Goal: Find specific page/section: Find specific page/section

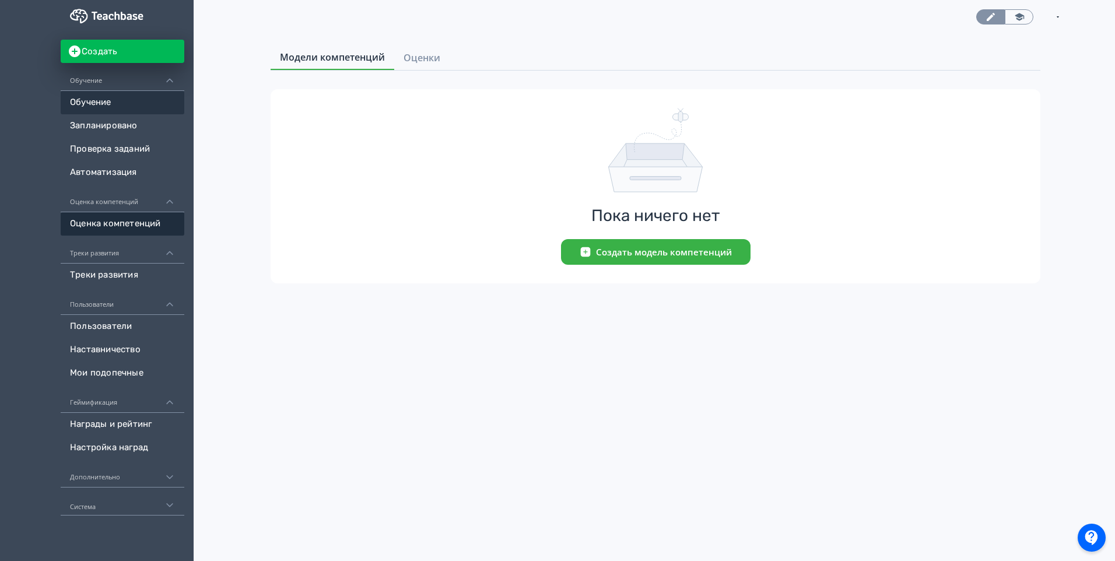
click at [115, 101] on link "Обучение" at bounding box center [123, 102] width 124 height 23
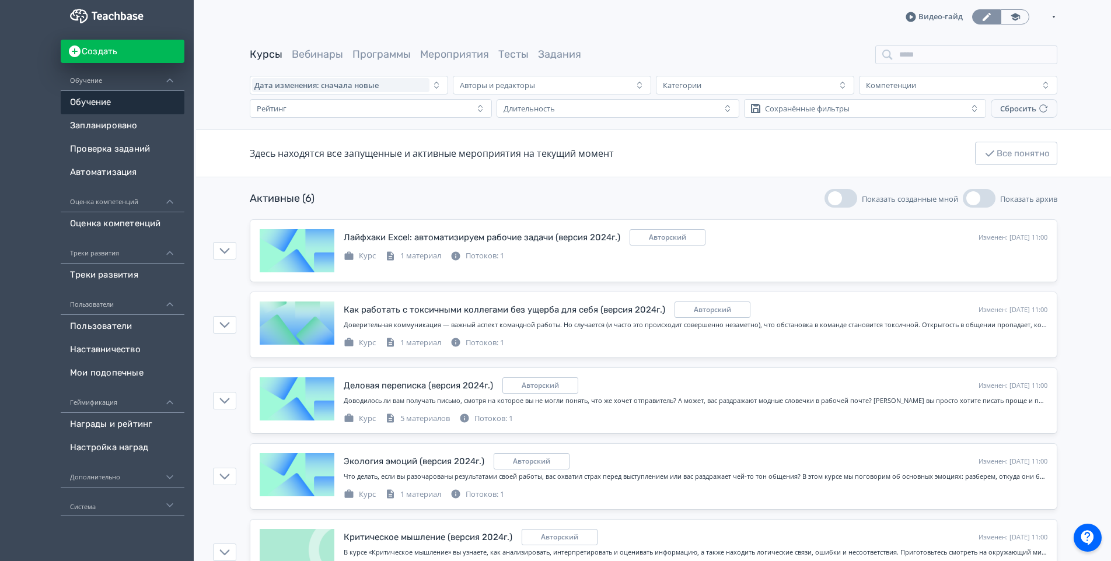
click at [914, 16] on icon at bounding box center [910, 17] width 10 height 10
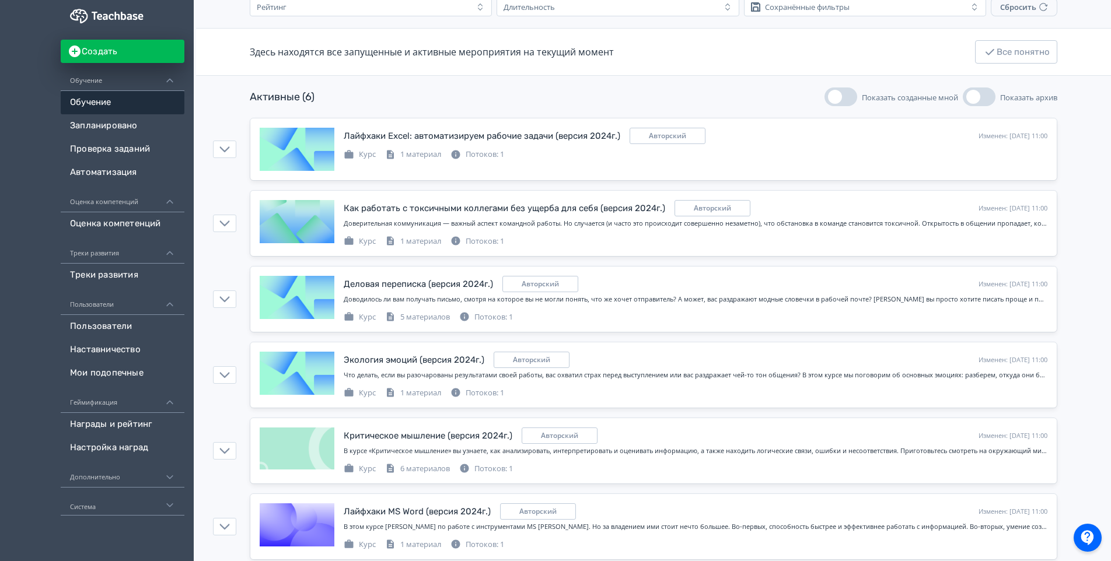
scroll to position [121, 0]
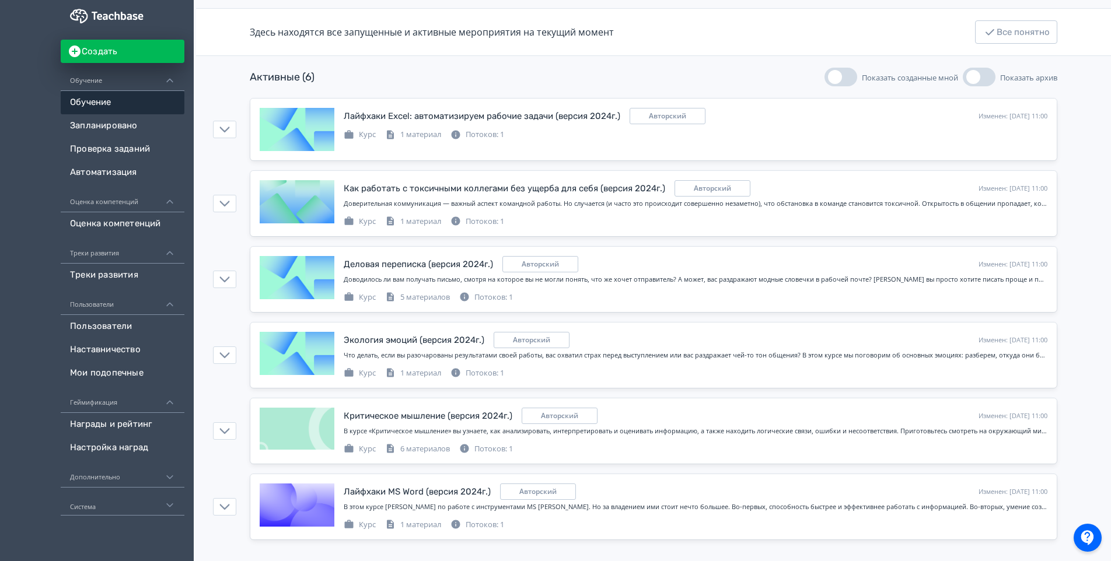
click at [171, 501] on icon at bounding box center [170, 505] width 11 height 11
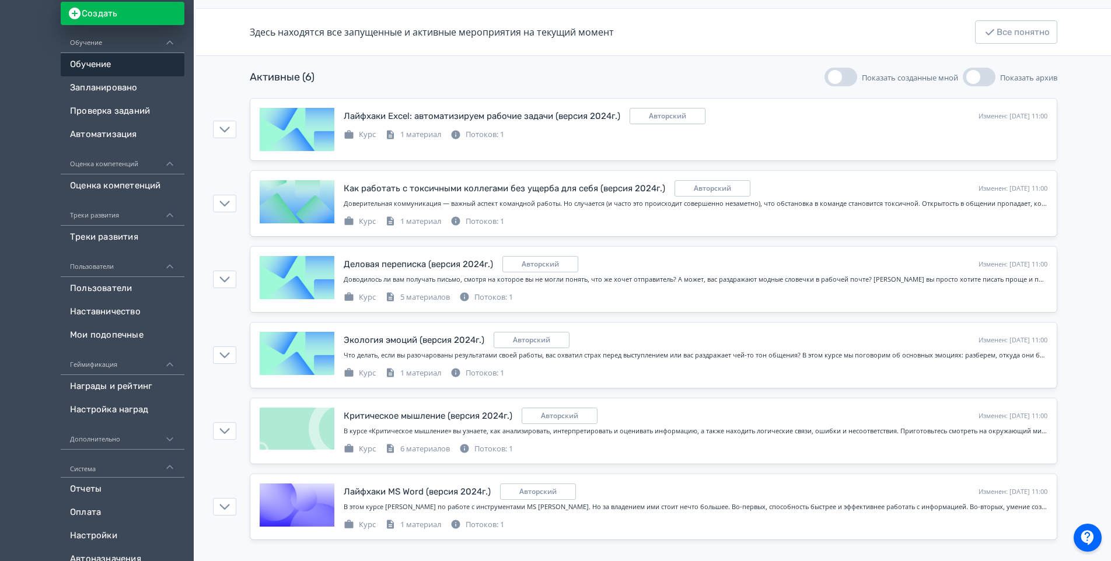
scroll to position [55, 0]
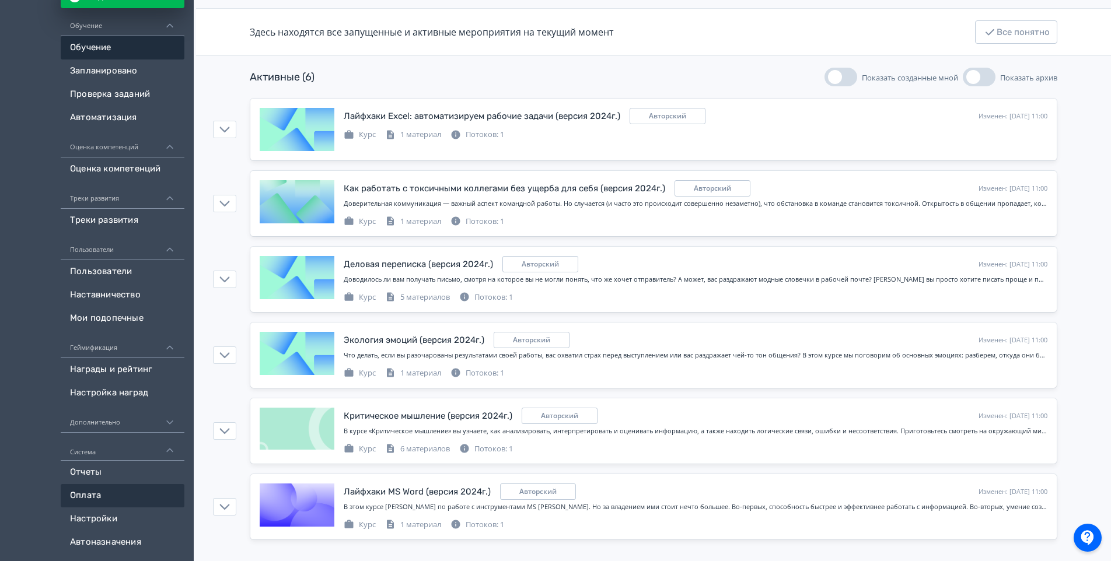
click at [102, 489] on link "Оплата" at bounding box center [123, 495] width 124 height 23
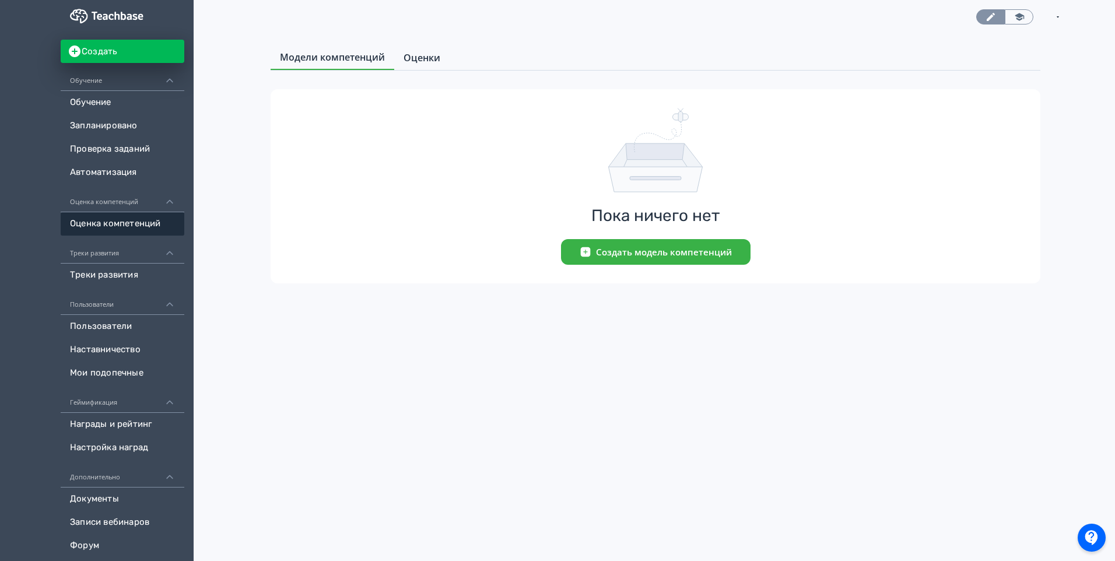
click at [418, 55] on span "Оценки" at bounding box center [422, 58] width 37 height 14
click at [341, 61] on span "Модели компетенций" at bounding box center [332, 58] width 105 height 14
